Goal: Information Seeking & Learning: Learn about a topic

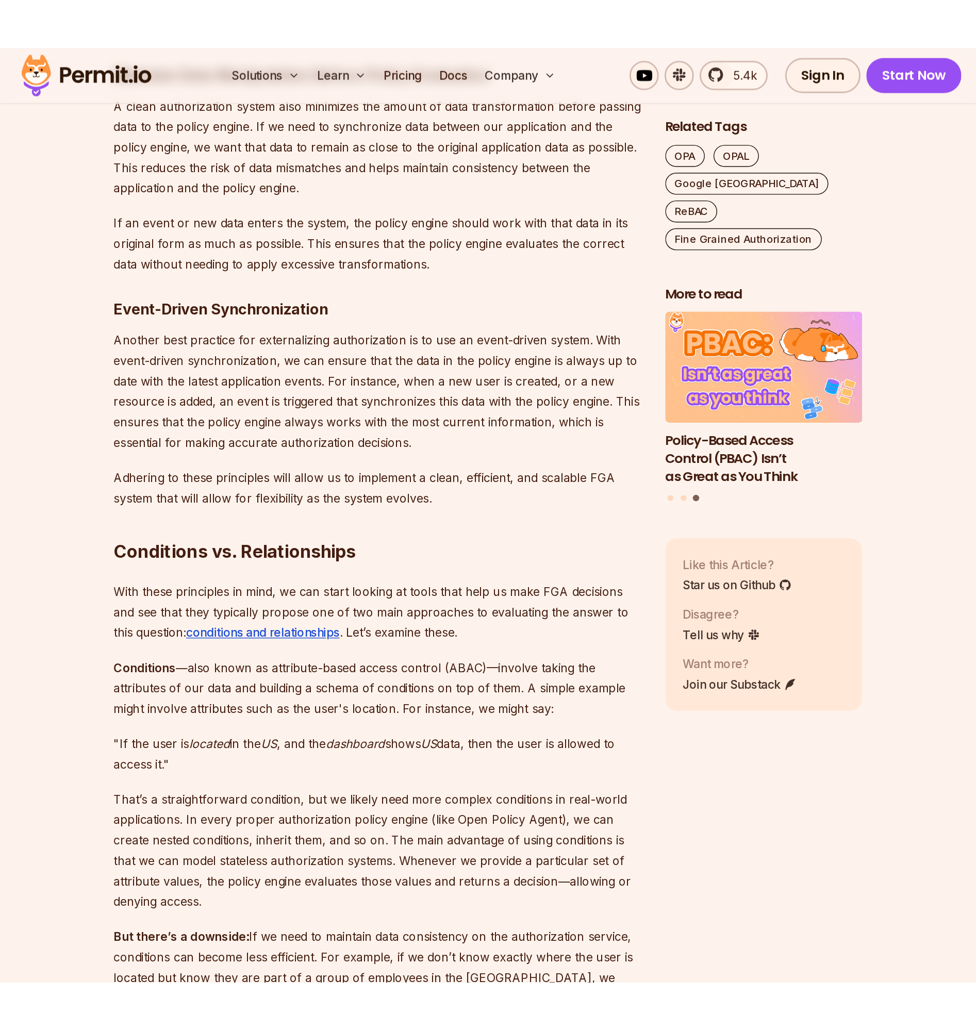
scroll to position [1573, 0]
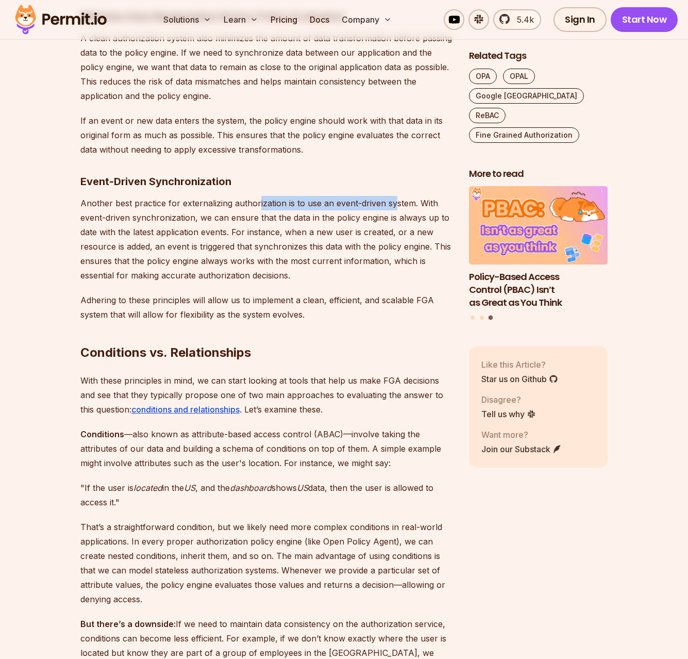
drag, startPoint x: 262, startPoint y: 203, endPoint x: 397, endPoint y: 197, distance: 135.1
click at [396, 197] on p "Another best practice for externalizing authorization is to use an event-driven…" at bounding box center [266, 239] width 372 height 87
click at [397, 197] on p "Another best practice for externalizing authorization is to use an event-driven…" at bounding box center [266, 239] width 372 height 87
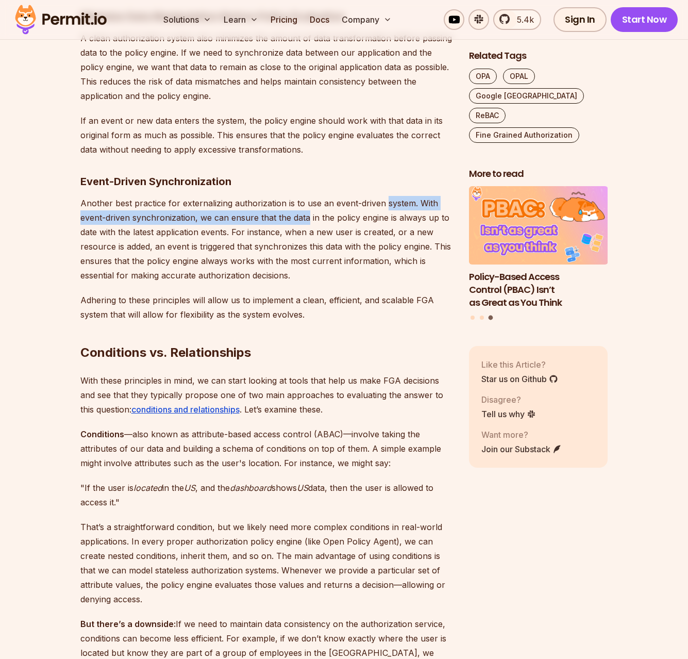
drag, startPoint x: 397, startPoint y: 197, endPoint x: 290, endPoint y: 214, distance: 108.5
click at [290, 214] on p "Another best practice for externalizing authorization is to use an event-driven…" at bounding box center [266, 239] width 372 height 87
drag, startPoint x: 276, startPoint y: 220, endPoint x: 246, endPoint y: 224, distance: 30.2
click at [246, 224] on p "Another best practice for externalizing authorization is to use an event-driven…" at bounding box center [266, 239] width 372 height 87
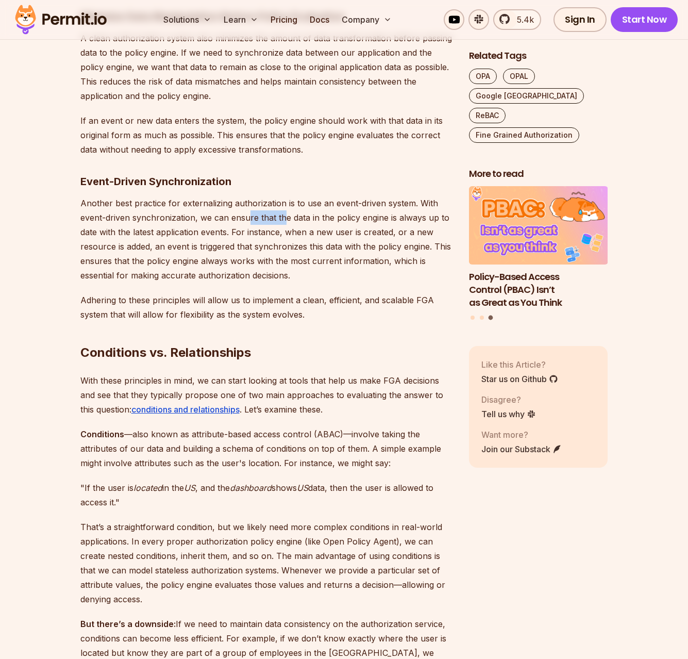
click at [246, 224] on p "Another best practice for externalizing authorization is to use an event-driven…" at bounding box center [266, 239] width 372 height 87
drag, startPoint x: 246, startPoint y: 224, endPoint x: 348, endPoint y: 217, distance: 102.3
click at [347, 217] on p "Another best practice for externalizing authorization is to use an event-driven…" at bounding box center [266, 239] width 372 height 87
click at [348, 217] on p "Another best practice for externalizing authorization is to use an event-driven…" at bounding box center [266, 239] width 372 height 87
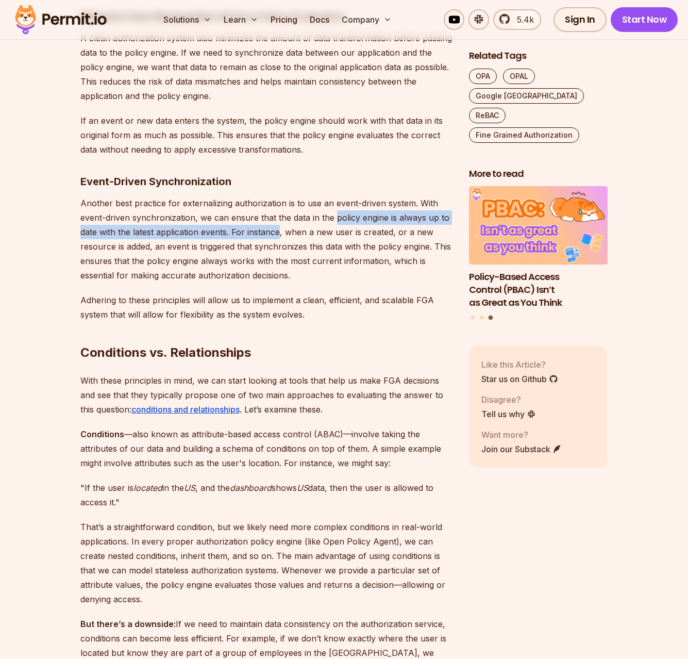
drag, startPoint x: 348, startPoint y: 217, endPoint x: 246, endPoint y: 229, distance: 102.2
click at [247, 229] on p "Another best practice for externalizing authorization is to use an event-driven…" at bounding box center [266, 239] width 372 height 87
click at [246, 229] on p "Another best practice for externalizing authorization is to use an event-driven…" at bounding box center [266, 239] width 372 height 87
drag, startPoint x: 225, startPoint y: 234, endPoint x: 185, endPoint y: 239, distance: 39.9
click at [185, 239] on p "Another best practice for externalizing authorization is to use an event-driven…" at bounding box center [266, 239] width 372 height 87
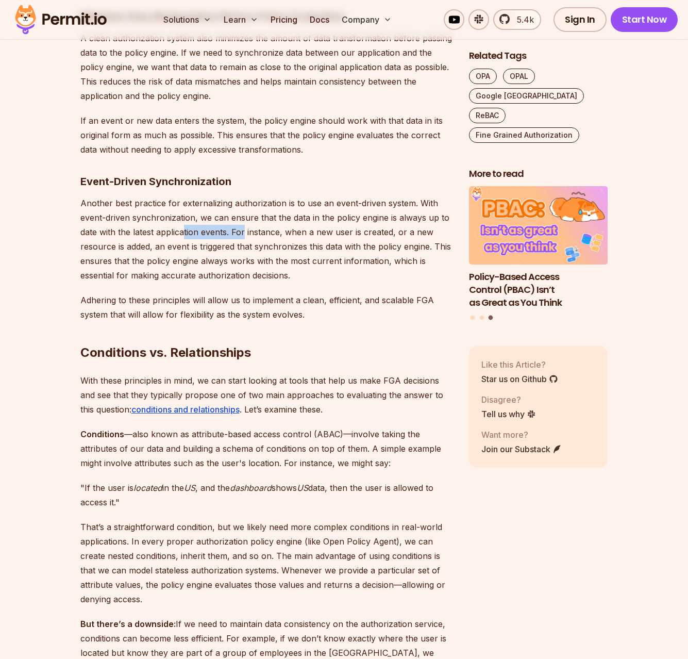
click at [185, 239] on p "Another best practice for externalizing authorization is to use an event-driven…" at bounding box center [266, 239] width 372 height 87
drag, startPoint x: 185, startPoint y: 239, endPoint x: 269, endPoint y: 233, distance: 84.2
click at [269, 233] on p "Another best practice for externalizing authorization is to use an event-driven…" at bounding box center [266, 239] width 372 height 87
drag, startPoint x: 269, startPoint y: 233, endPoint x: 226, endPoint y: 238, distance: 43.5
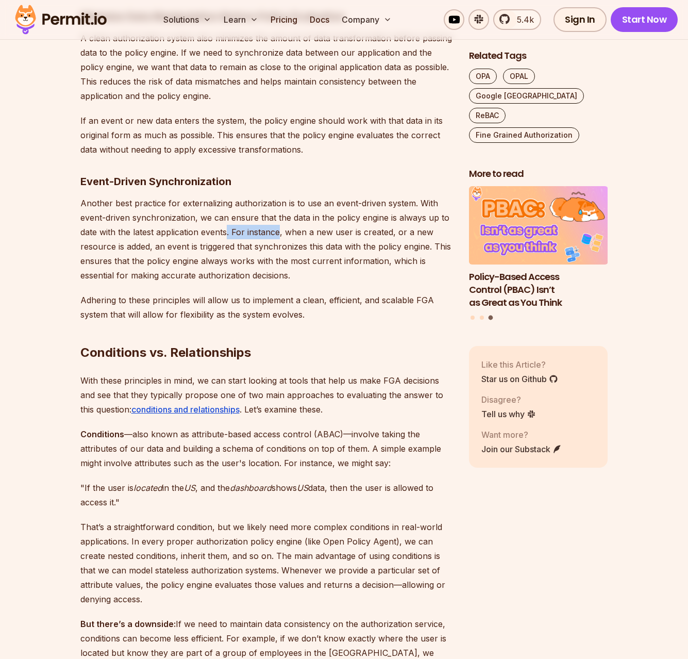
click at [226, 238] on p "Another best practice for externalizing authorization is to use an event-driven…" at bounding box center [266, 239] width 372 height 87
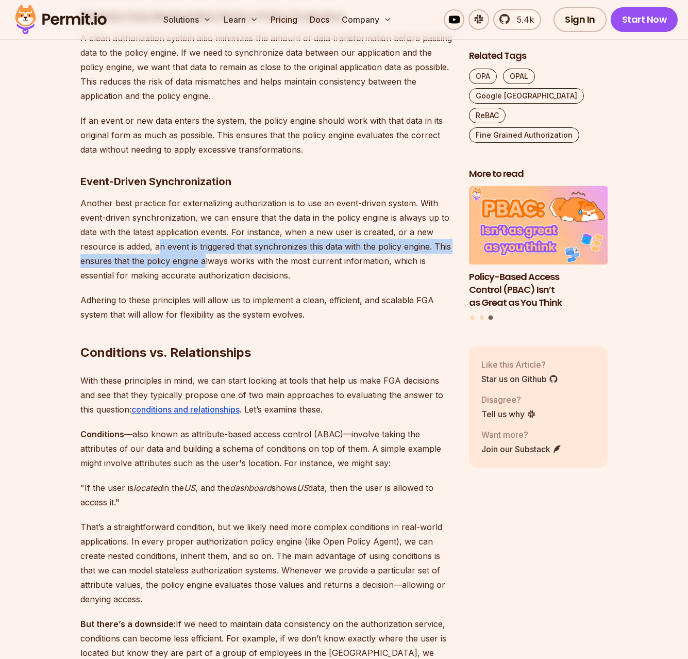
drag, startPoint x: 179, startPoint y: 256, endPoint x: 160, endPoint y: 249, distance: 19.9
click at [160, 249] on p "Another best practice for externalizing authorization is to use an event-driven…" at bounding box center [266, 239] width 372 height 87
drag, startPoint x: 160, startPoint y: 249, endPoint x: 311, endPoint y: 246, distance: 150.5
click at [311, 246] on p "Another best practice for externalizing authorization is to use an event-driven…" at bounding box center [266, 239] width 372 height 87
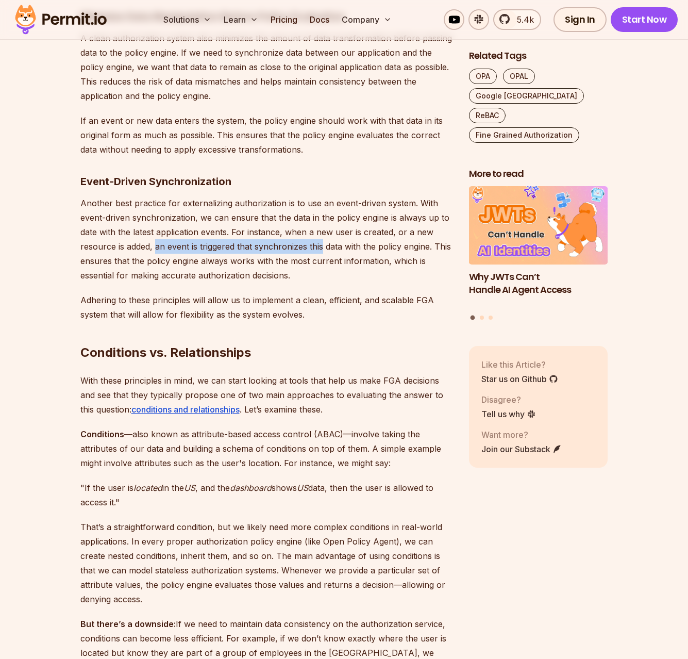
click at [311, 246] on p "Another best practice for externalizing authorization is to use an event-driven…" at bounding box center [266, 239] width 372 height 87
drag, startPoint x: 311, startPoint y: 246, endPoint x: 261, endPoint y: 250, distance: 49.6
click at [261, 250] on p "Another best practice for externalizing authorization is to use an event-driven…" at bounding box center [266, 239] width 372 height 87
drag, startPoint x: 261, startPoint y: 250, endPoint x: 392, endPoint y: 243, distance: 130.6
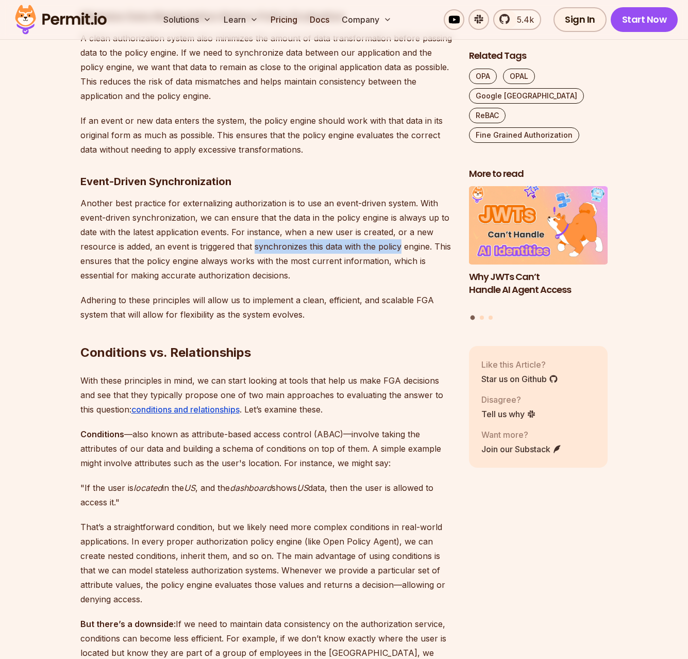
click at [389, 243] on p "Another best practice for externalizing authorization is to use an event-driven…" at bounding box center [266, 239] width 372 height 87
click at [392, 242] on p "Another best practice for externalizing authorization is to use an event-driven…" at bounding box center [266, 239] width 372 height 87
drag, startPoint x: 392, startPoint y: 242, endPoint x: 250, endPoint y: 247, distance: 141.8
click at [251, 247] on p "Another best practice for externalizing authorization is to use an event-driven…" at bounding box center [266, 239] width 372 height 87
click at [250, 247] on p "Another best practice for externalizing authorization is to use an event-driven…" at bounding box center [266, 239] width 372 height 87
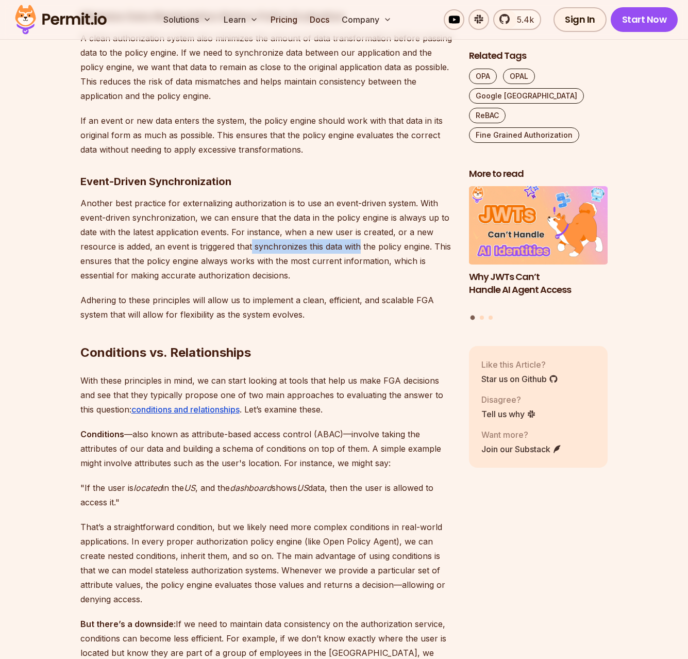
drag, startPoint x: 251, startPoint y: 247, endPoint x: 355, endPoint y: 246, distance: 103.6
click at [355, 246] on p "Another best practice for externalizing authorization is to use an event-driven…" at bounding box center [266, 239] width 372 height 87
drag, startPoint x: 325, startPoint y: 258, endPoint x: 299, endPoint y: 258, distance: 25.8
click at [299, 258] on p "Another best practice for externalizing authorization is to use an event-driven…" at bounding box center [266, 239] width 372 height 87
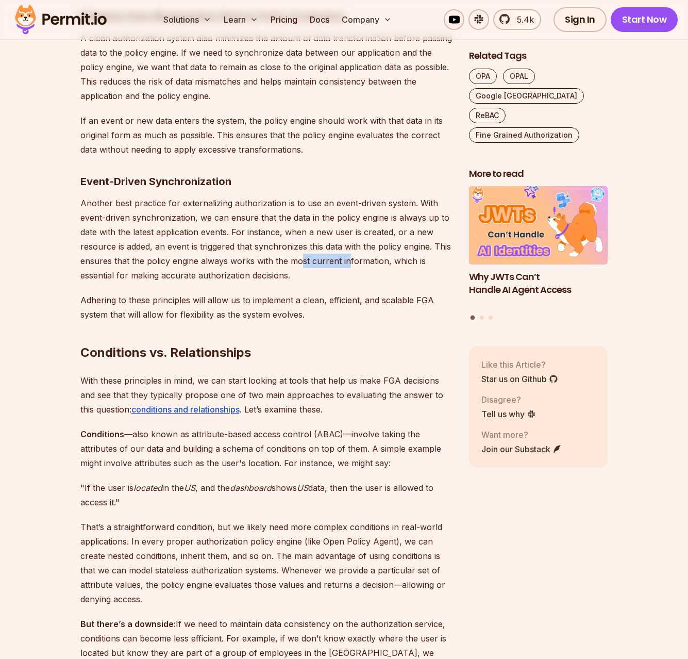
click at [299, 258] on p "Another best practice for externalizing authorization is to use an event-driven…" at bounding box center [266, 239] width 372 height 87
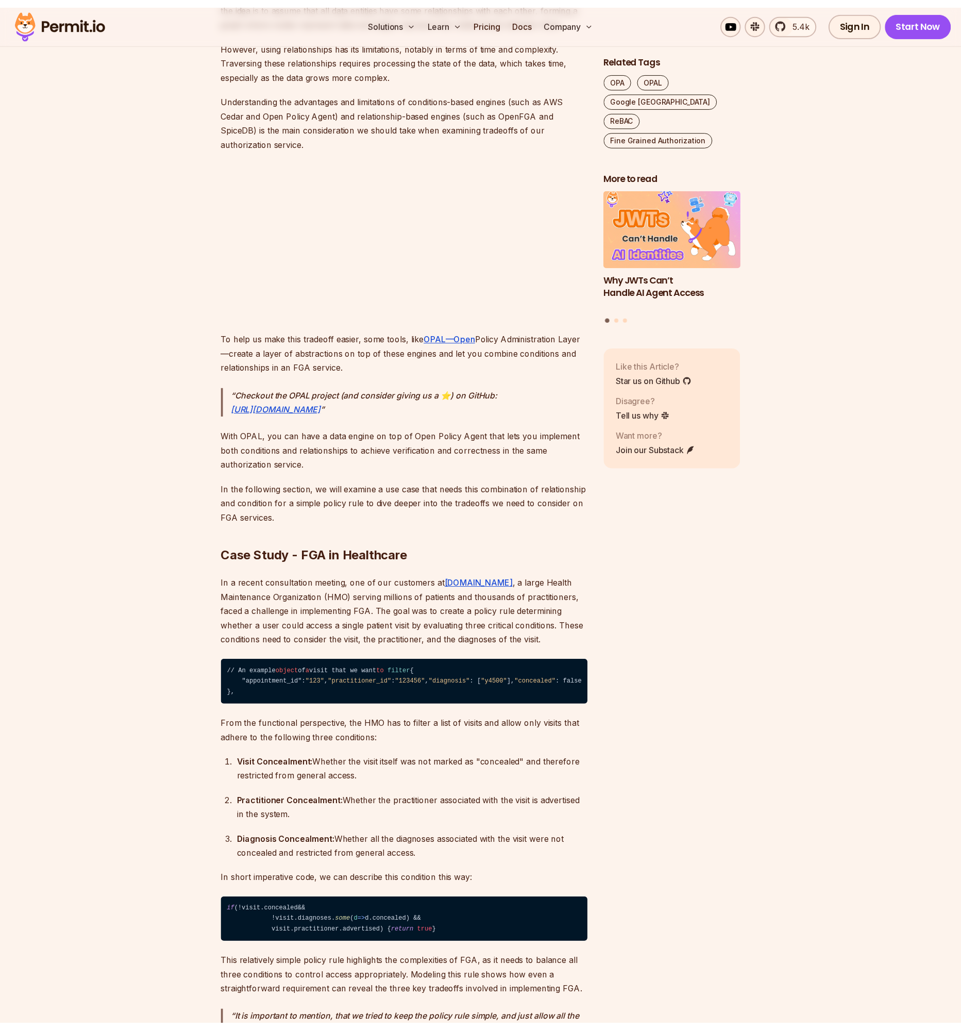
scroll to position [2388, 0]
